Goal: Entertainment & Leisure: Consume media (video, audio)

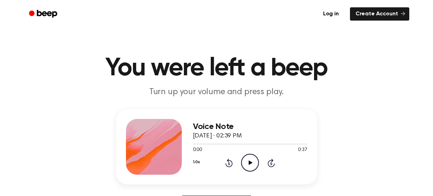
click at [249, 160] on icon "Play Audio" at bounding box center [250, 163] width 18 height 18
click at [228, 164] on icon "Rewind 5 seconds" at bounding box center [229, 162] width 8 height 9
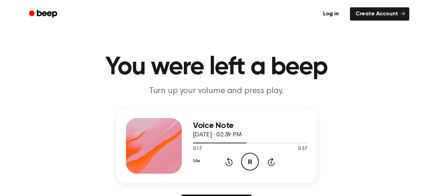
click at [228, 162] on icon "Rewind 5 seconds" at bounding box center [229, 161] width 8 height 9
click at [228, 164] on icon "Rewind 5 seconds" at bounding box center [229, 161] width 8 height 9
click at [225, 164] on icon "Rewind 5 seconds" at bounding box center [229, 161] width 8 height 9
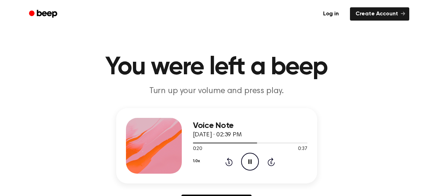
click at [228, 162] on icon at bounding box center [229, 162] width 2 height 3
click at [228, 162] on icon "Rewind 5 seconds" at bounding box center [229, 161] width 8 height 9
click at [226, 162] on icon at bounding box center [228, 162] width 7 height 8
click at [230, 160] on icon "Rewind 5 seconds" at bounding box center [229, 161] width 8 height 9
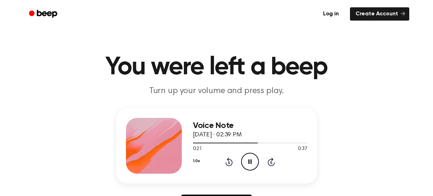
click at [229, 163] on icon at bounding box center [229, 162] width 2 height 3
click at [228, 162] on icon "Rewind 5 seconds" at bounding box center [229, 161] width 8 height 9
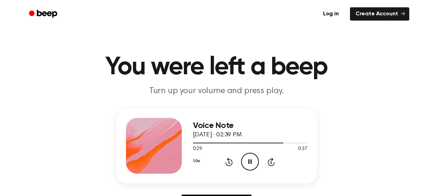
click at [228, 162] on icon "Rewind 5 seconds" at bounding box center [229, 161] width 8 height 9
click at [228, 163] on icon at bounding box center [229, 162] width 2 height 3
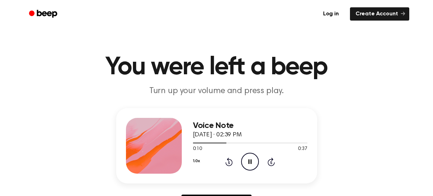
click at [228, 162] on icon "Rewind 5 seconds" at bounding box center [229, 161] width 8 height 9
click at [228, 160] on icon at bounding box center [228, 162] width 7 height 8
click at [228, 162] on icon "Rewind 5 seconds" at bounding box center [229, 161] width 8 height 9
click at [228, 166] on div "1.0x Rewind 5 seconds Pause Audio Skip 5 seconds" at bounding box center [250, 162] width 114 height 18
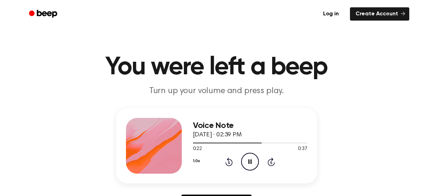
click at [228, 162] on icon "Rewind 5 seconds" at bounding box center [229, 161] width 8 height 9
click at [229, 162] on icon "Rewind 5 seconds" at bounding box center [229, 161] width 8 height 9
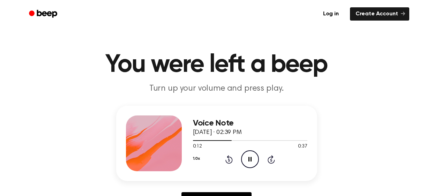
scroll to position [0, 0]
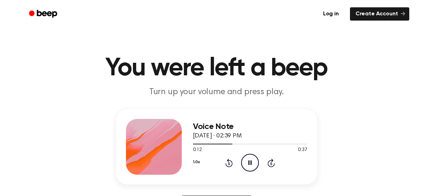
click at [228, 164] on icon "Rewind 5 seconds" at bounding box center [229, 162] width 8 height 9
click at [226, 167] on icon "Rewind 5 seconds" at bounding box center [229, 162] width 8 height 9
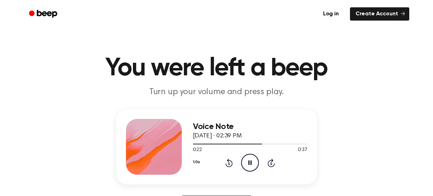
click at [228, 164] on icon "Rewind 5 seconds" at bounding box center [229, 162] width 8 height 9
click at [225, 166] on icon "Rewind 5 seconds" at bounding box center [229, 162] width 8 height 9
click at [227, 161] on icon at bounding box center [228, 163] width 7 height 8
click at [228, 164] on icon "Rewind 5 seconds" at bounding box center [229, 162] width 8 height 9
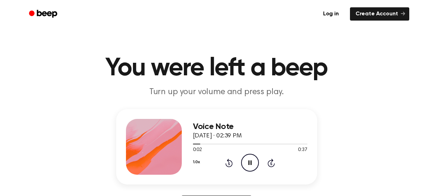
click at [225, 160] on icon "Rewind 5 seconds" at bounding box center [229, 162] width 8 height 9
click at [228, 164] on icon "Rewind 5 seconds" at bounding box center [229, 162] width 8 height 9
click at [226, 163] on icon at bounding box center [228, 163] width 7 height 8
click at [226, 162] on icon "Rewind 5 seconds" at bounding box center [229, 162] width 8 height 9
click at [225, 163] on icon "Rewind 5 seconds" at bounding box center [229, 162] width 8 height 9
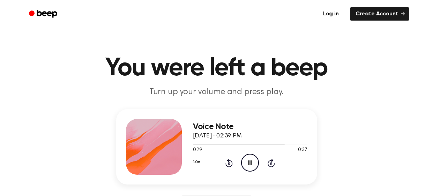
click at [228, 164] on icon "Rewind 5 seconds" at bounding box center [229, 162] width 8 height 9
click at [228, 163] on icon at bounding box center [229, 163] width 2 height 3
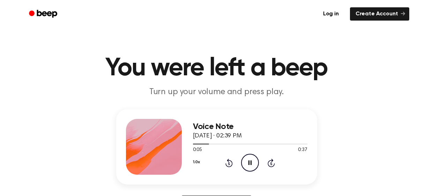
click at [228, 164] on icon "Rewind 5 seconds" at bounding box center [229, 162] width 8 height 9
